Goal: Find specific page/section: Find specific page/section

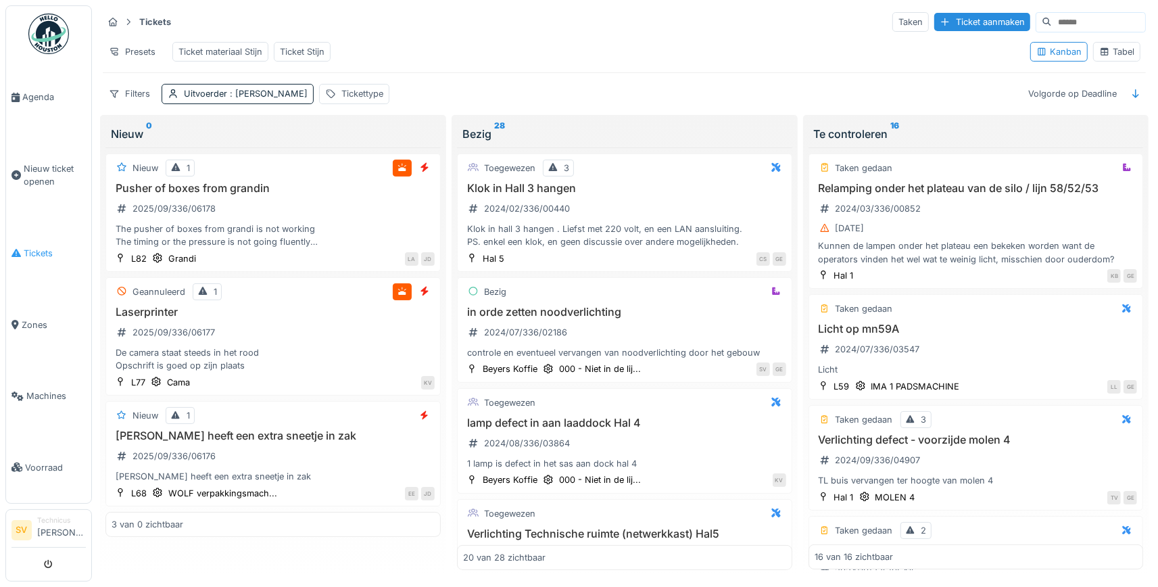
click at [40, 250] on span "Tickets" at bounding box center [55, 253] width 62 height 13
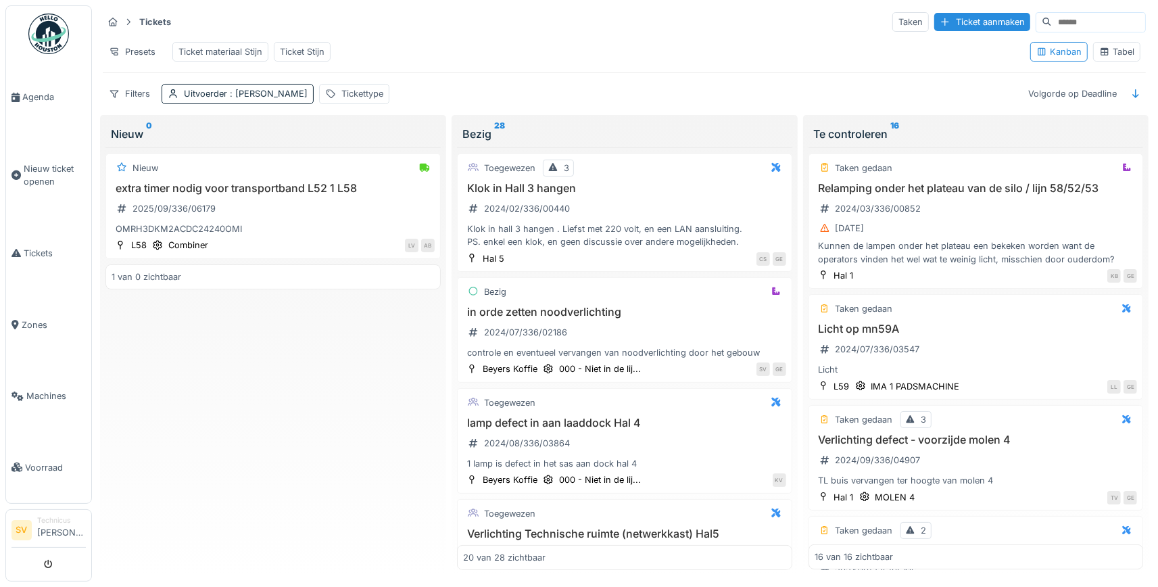
click at [319, 368] on div "Nieuw extra timer nodig voor transportband L52 1 L58 2025/09/336/06179 OMRH3DKM…" at bounding box center [272, 358] width 335 height 423
click at [304, 183] on h3 "extra timer nodig voor transportband L52 1 L58" at bounding box center [273, 188] width 323 height 13
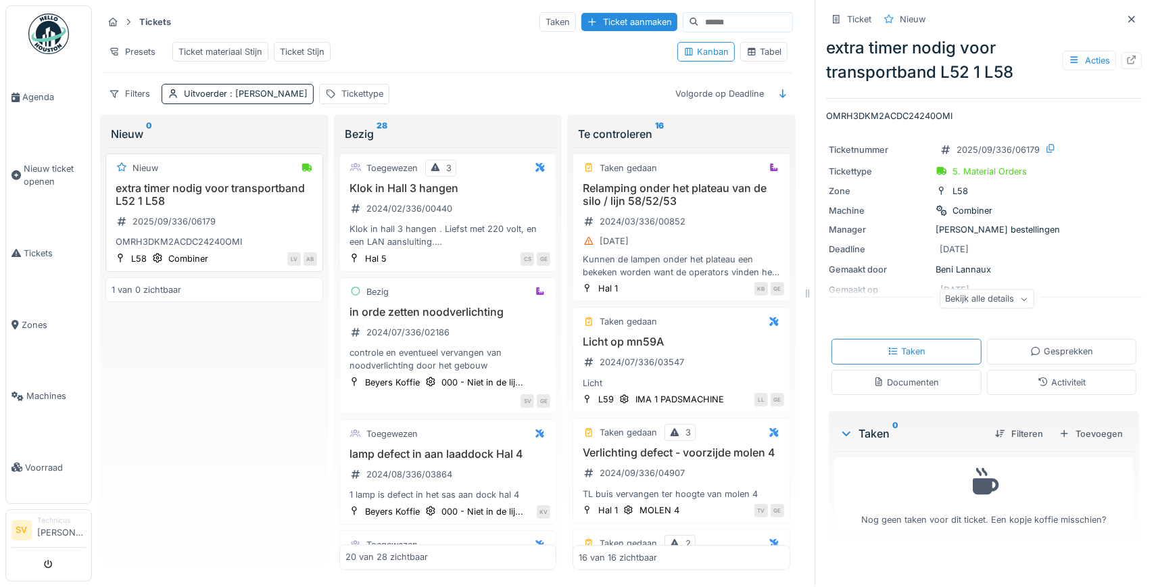
click at [202, 207] on h3 "extra timer nodig voor transportband L52 1 L58" at bounding box center [215, 195] width 206 height 26
click at [233, 184] on h3 "extra timer nodig voor transportband L52 1 L58" at bounding box center [215, 195] width 206 height 26
click at [194, 331] on div "Nieuw extra timer nodig voor transportband L52 1 L58 2025/09/336/06179 OMRH3DKM…" at bounding box center [214, 358] width 218 height 423
click at [29, 247] on span "Tickets" at bounding box center [55, 253] width 62 height 13
